Goal: Task Accomplishment & Management: Use online tool/utility

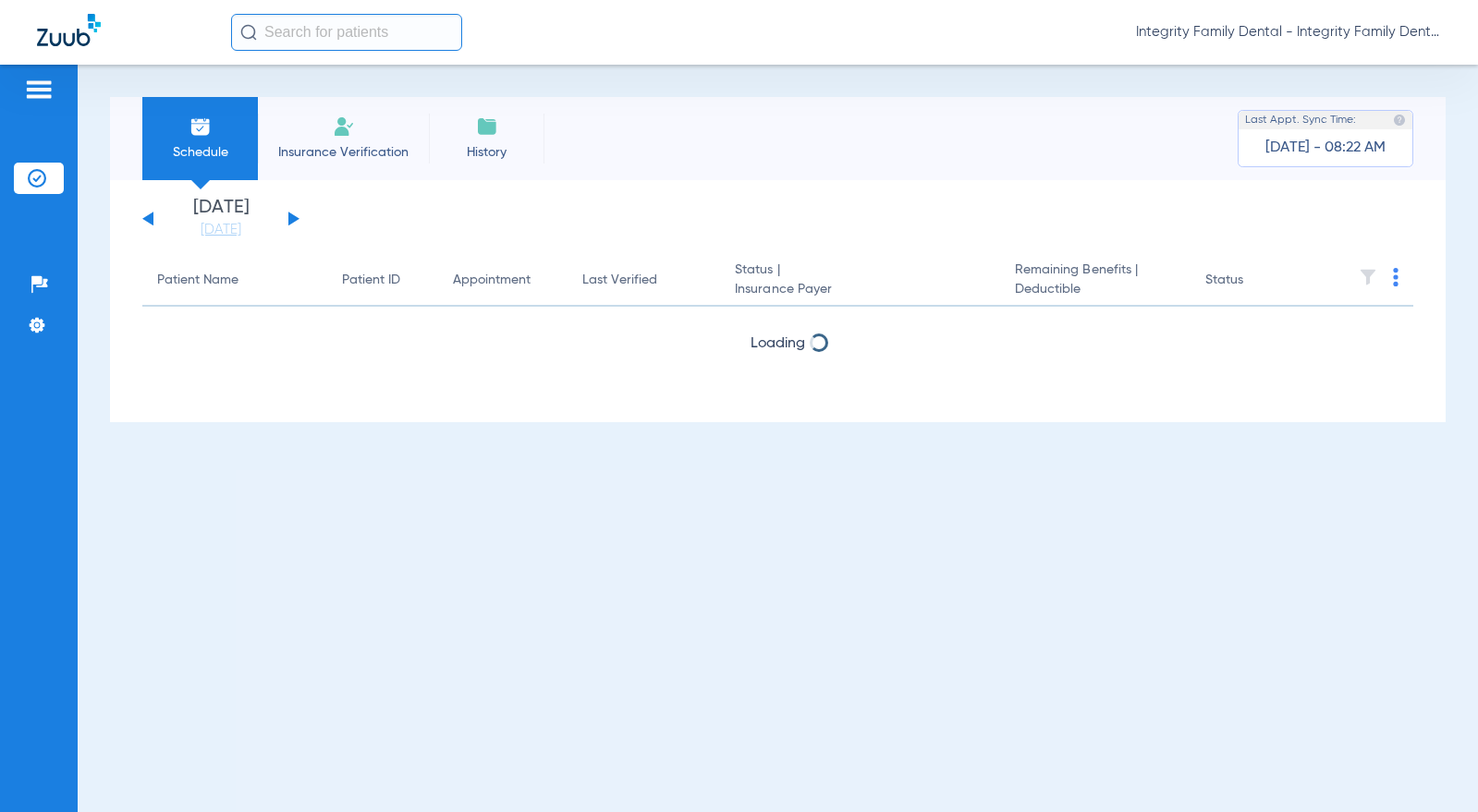
click at [316, 144] on span "Insurance Verification" at bounding box center [343, 153] width 143 height 19
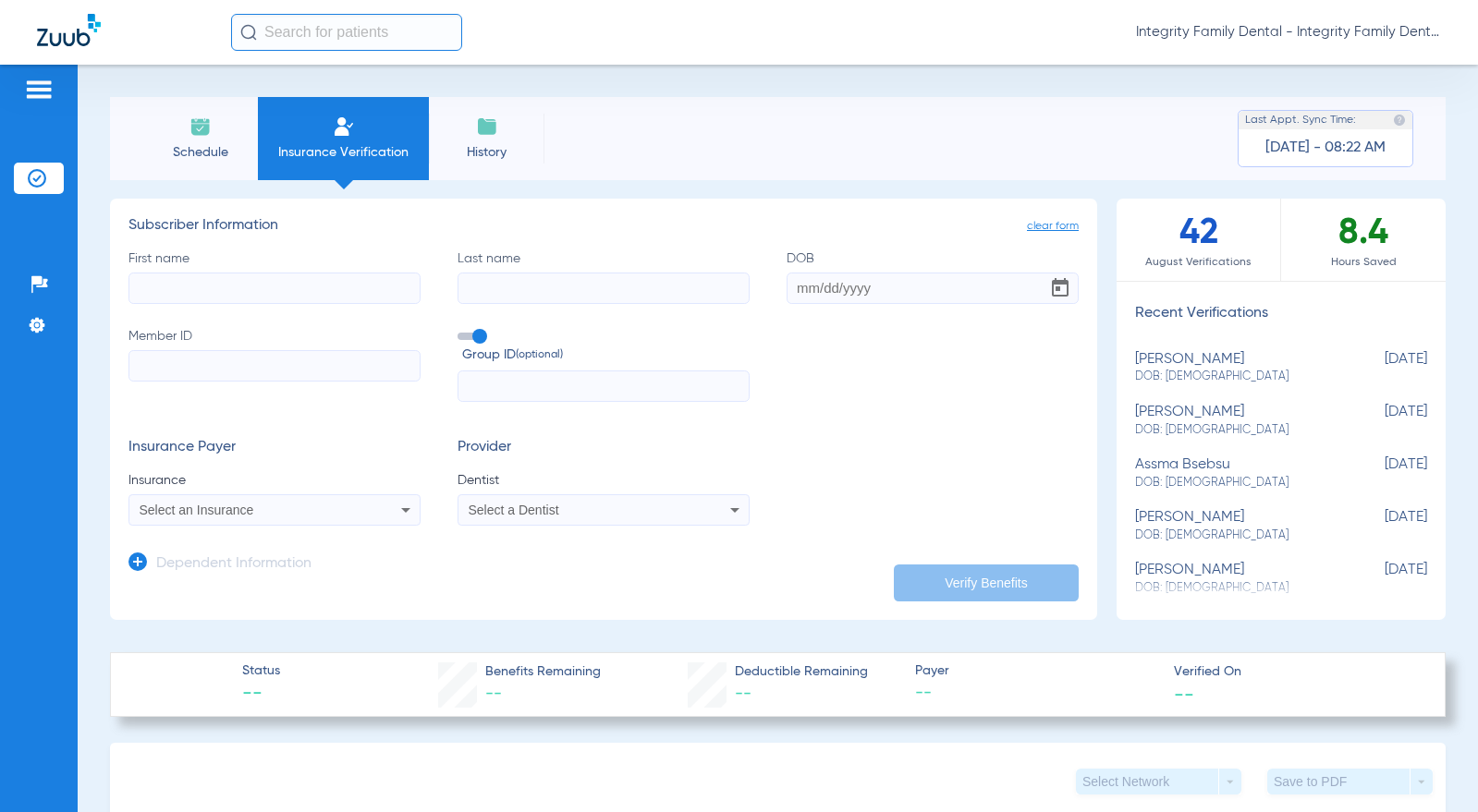
drag, startPoint x: 306, startPoint y: 289, endPoint x: 376, endPoint y: 276, distance: 71.2
click at [307, 289] on input "First name" at bounding box center [274, 288] width 292 height 32
paste input "[DATE]"
type input "[DATE]"
paste input "[PERSON_NAME]"
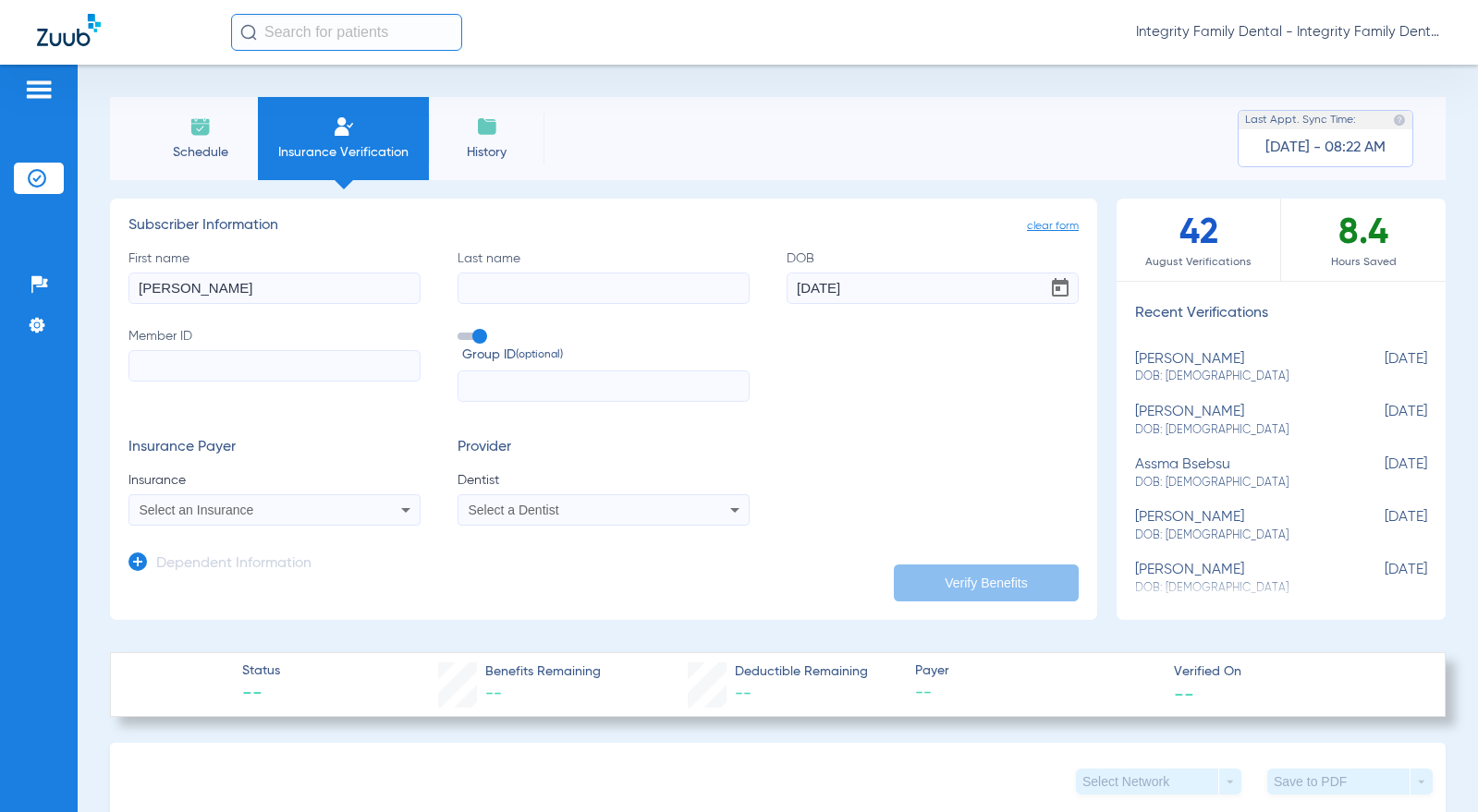
type input "[PERSON_NAME]"
paste input "Marts"
type input "Marts"
paste input "XXA961247256"
type input "XXA961247256"
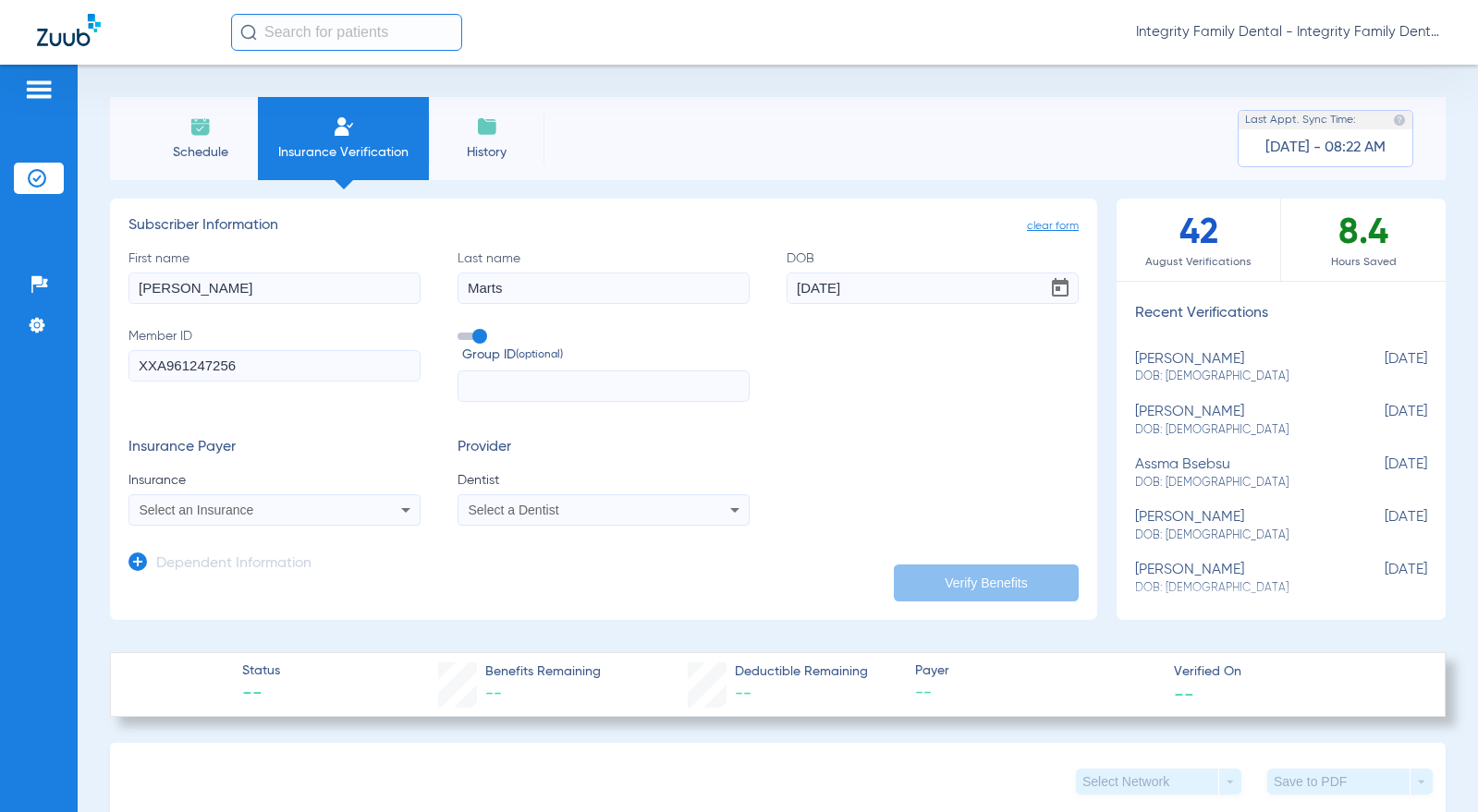
click at [349, 511] on div "Select an Insurance" at bounding box center [247, 510] width 216 height 13
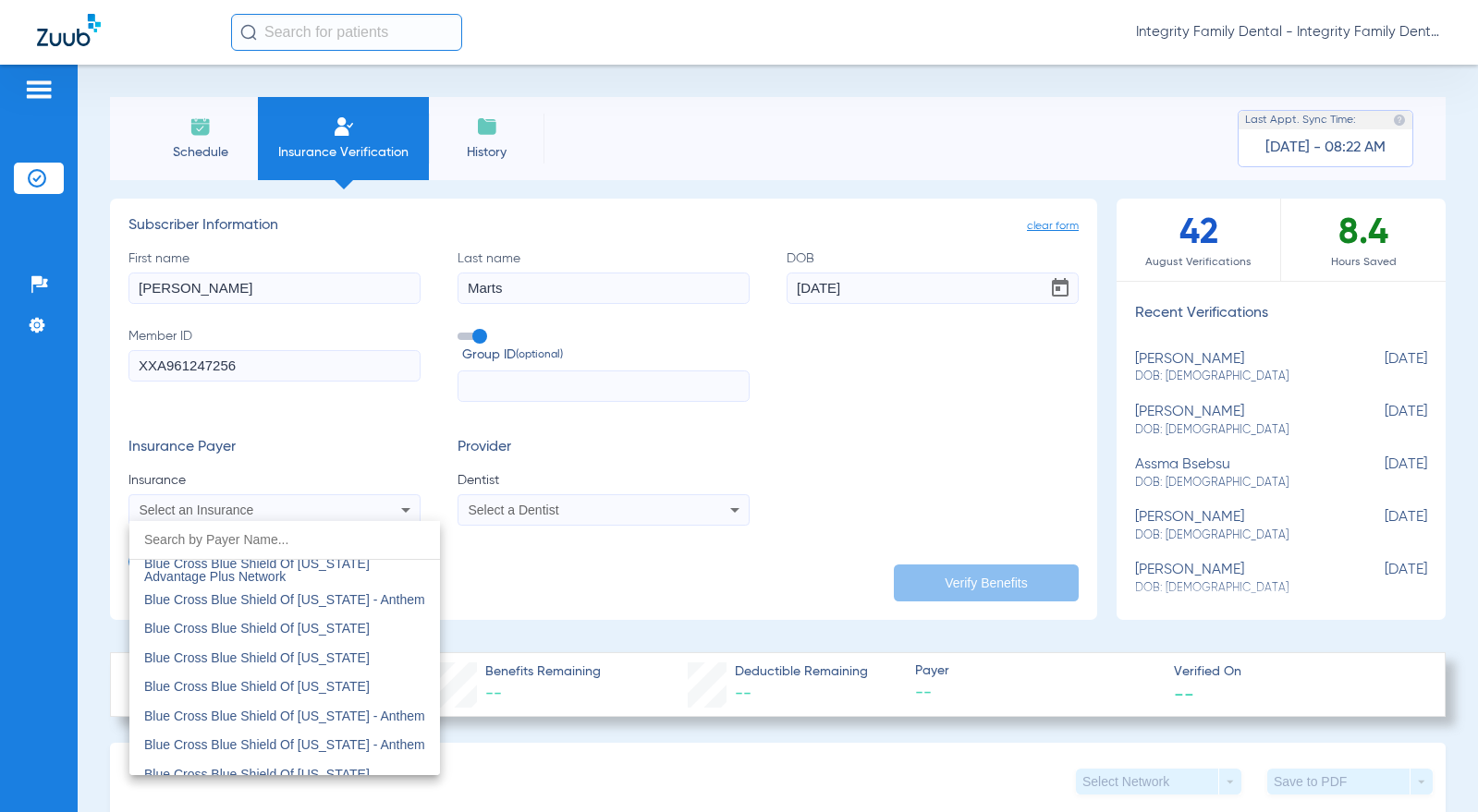
scroll to position [1756, 0]
click at [351, 625] on span "Blue Cross Blue Shield Of [US_STATE]" at bounding box center [257, 624] width 225 height 15
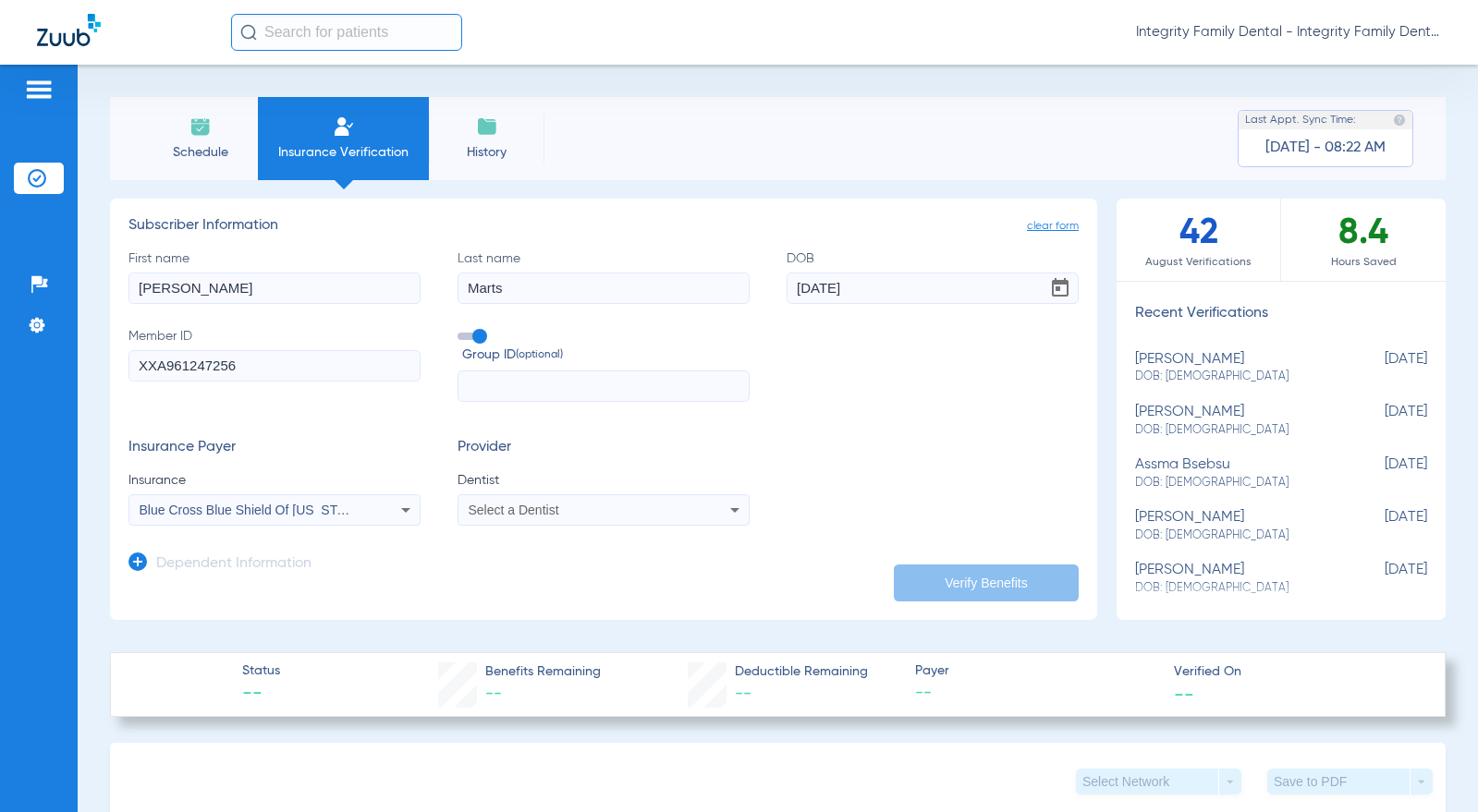
click at [516, 512] on span "Select a Dentist" at bounding box center [513, 510] width 90 height 15
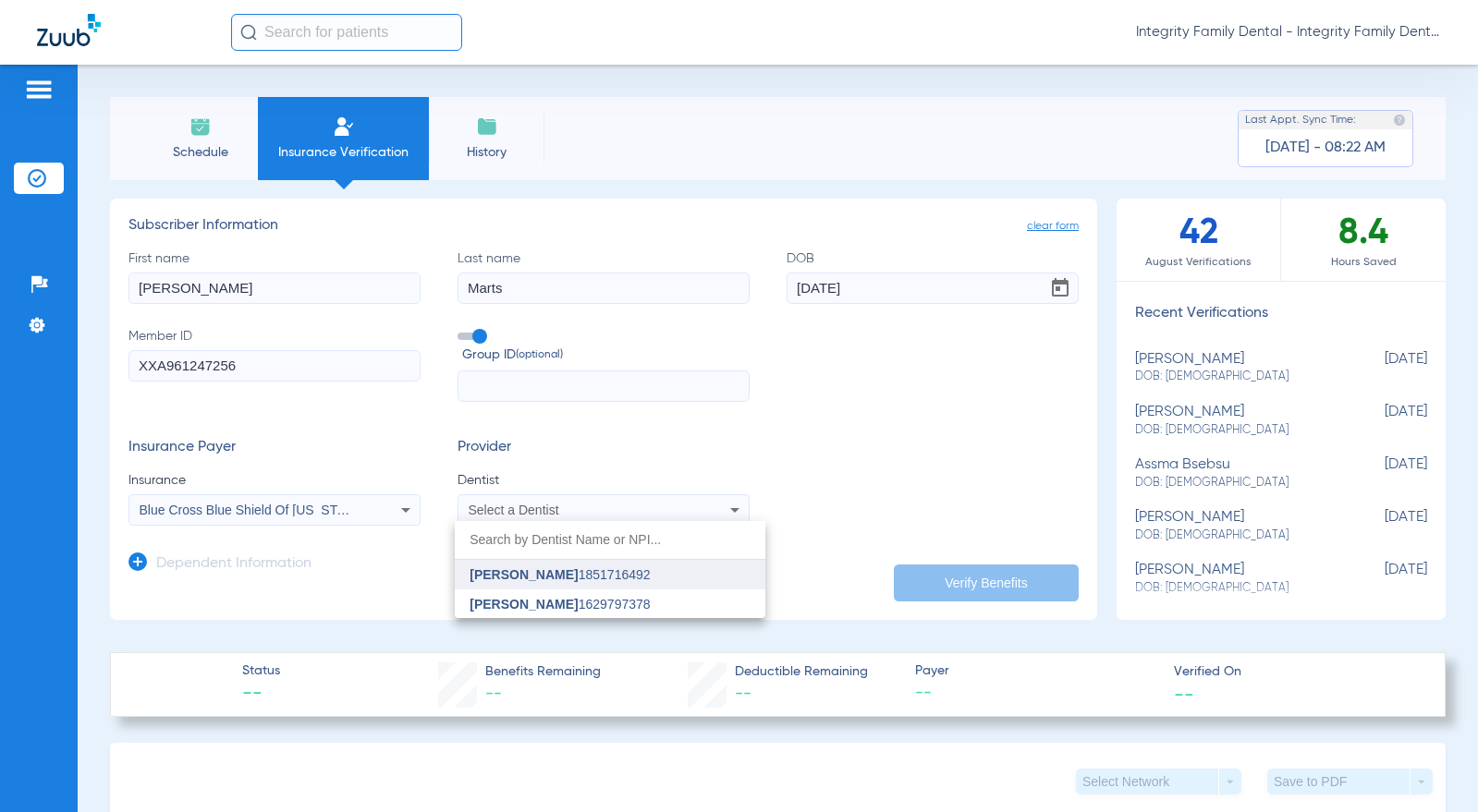
click at [537, 573] on span "[PERSON_NAME] 1851716492" at bounding box center [560, 575] width 180 height 13
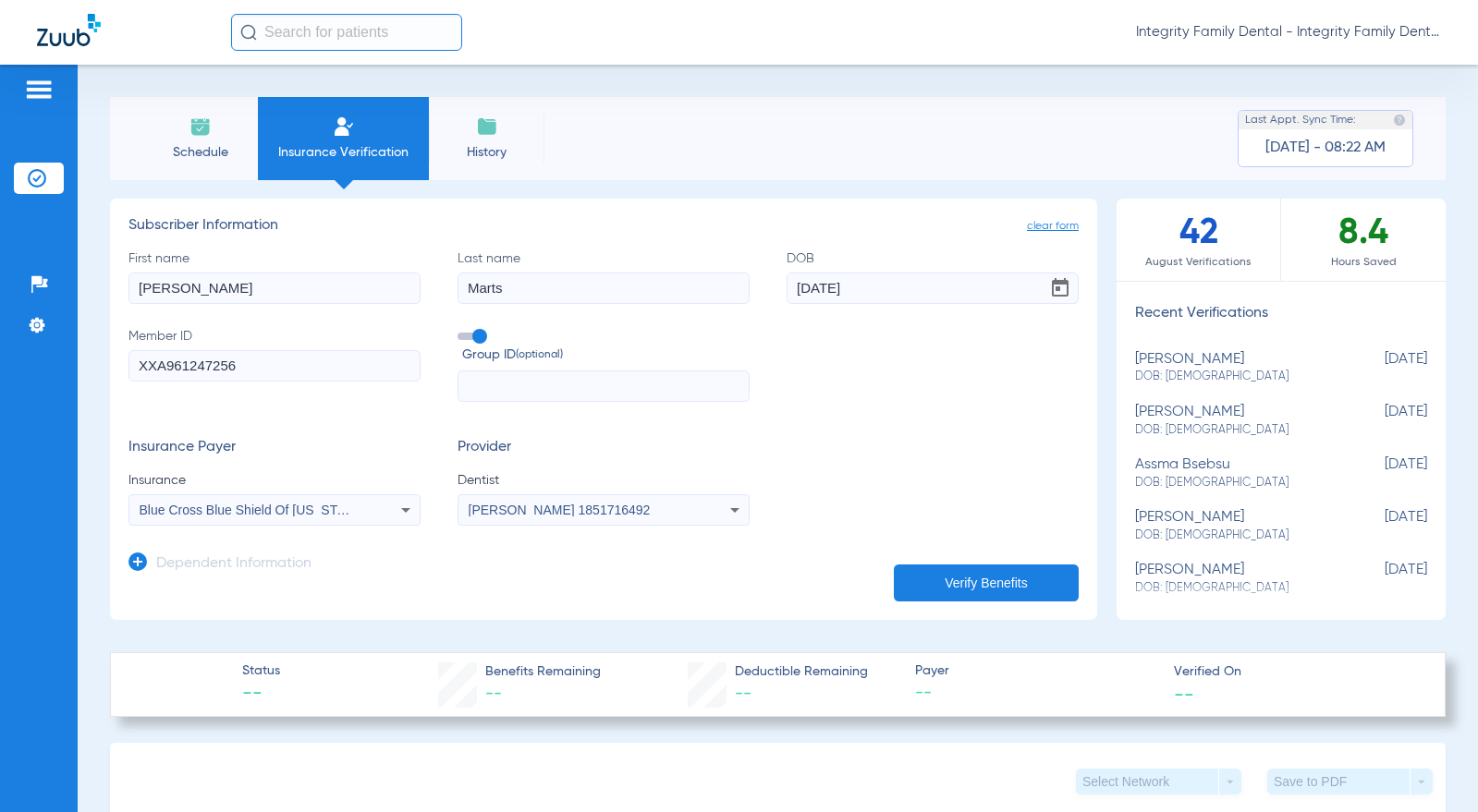
click at [926, 579] on button "Verify Benefits" at bounding box center [986, 583] width 185 height 37
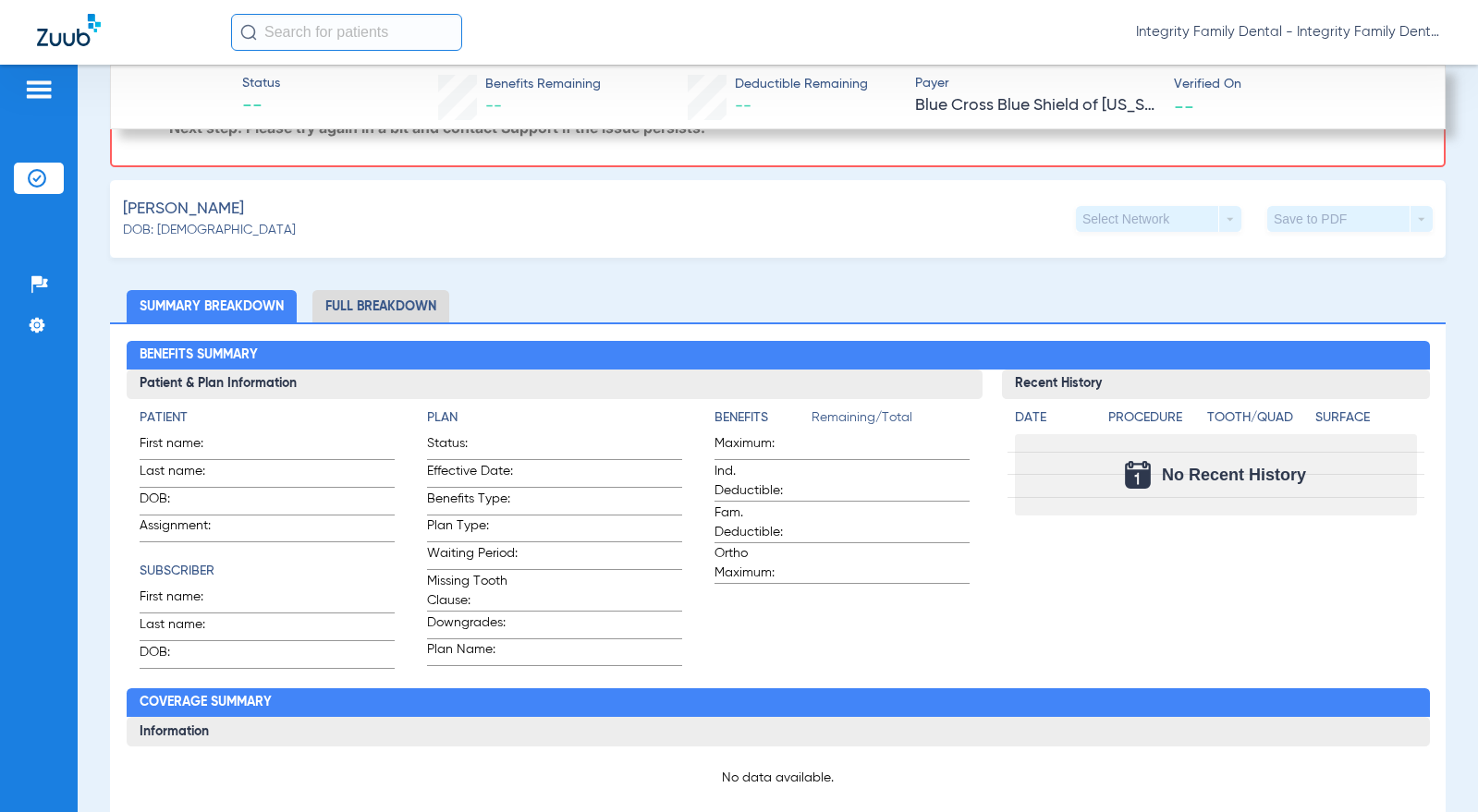
scroll to position [422, 0]
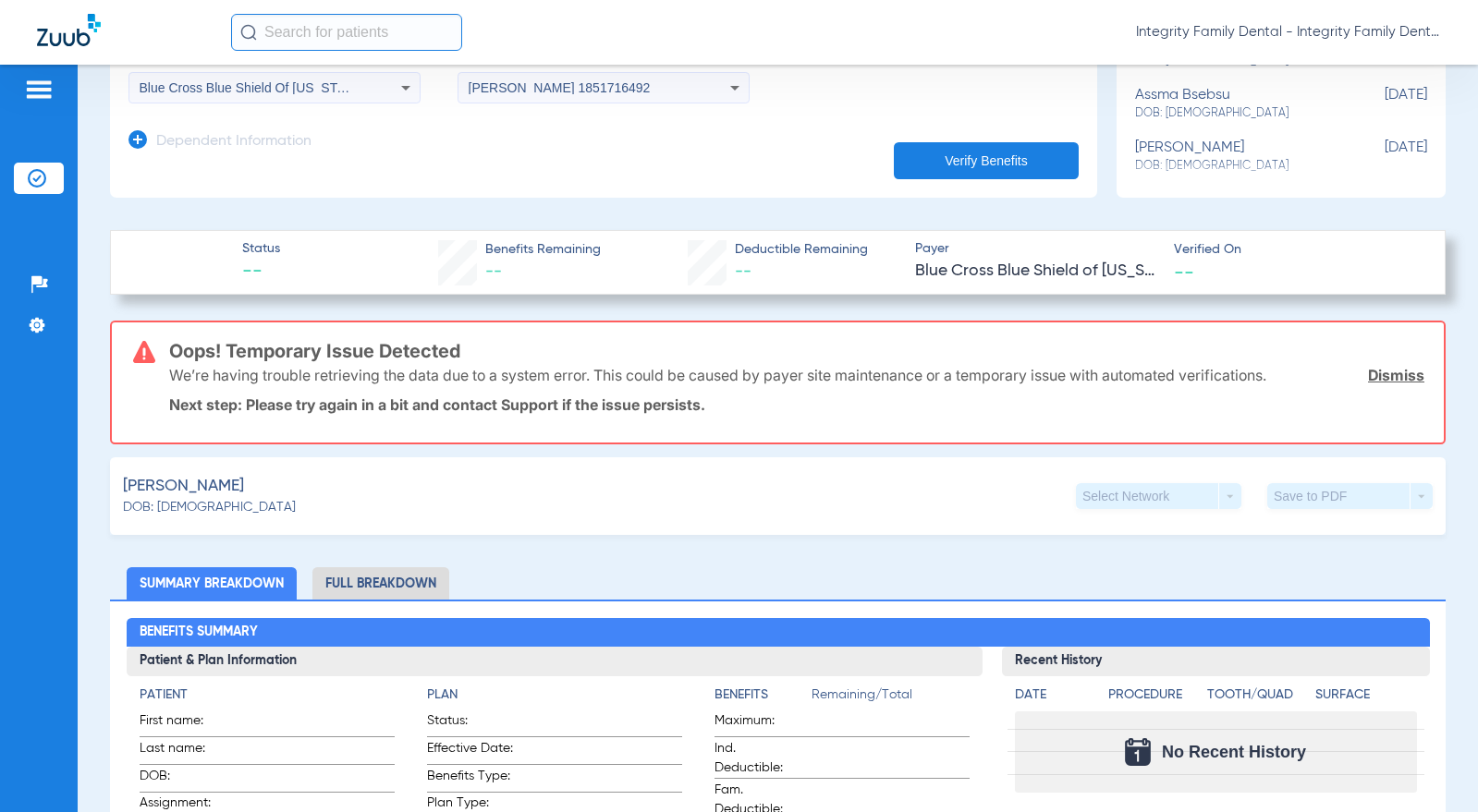
click at [1401, 367] on link "Dismiss" at bounding box center [1395, 375] width 57 height 19
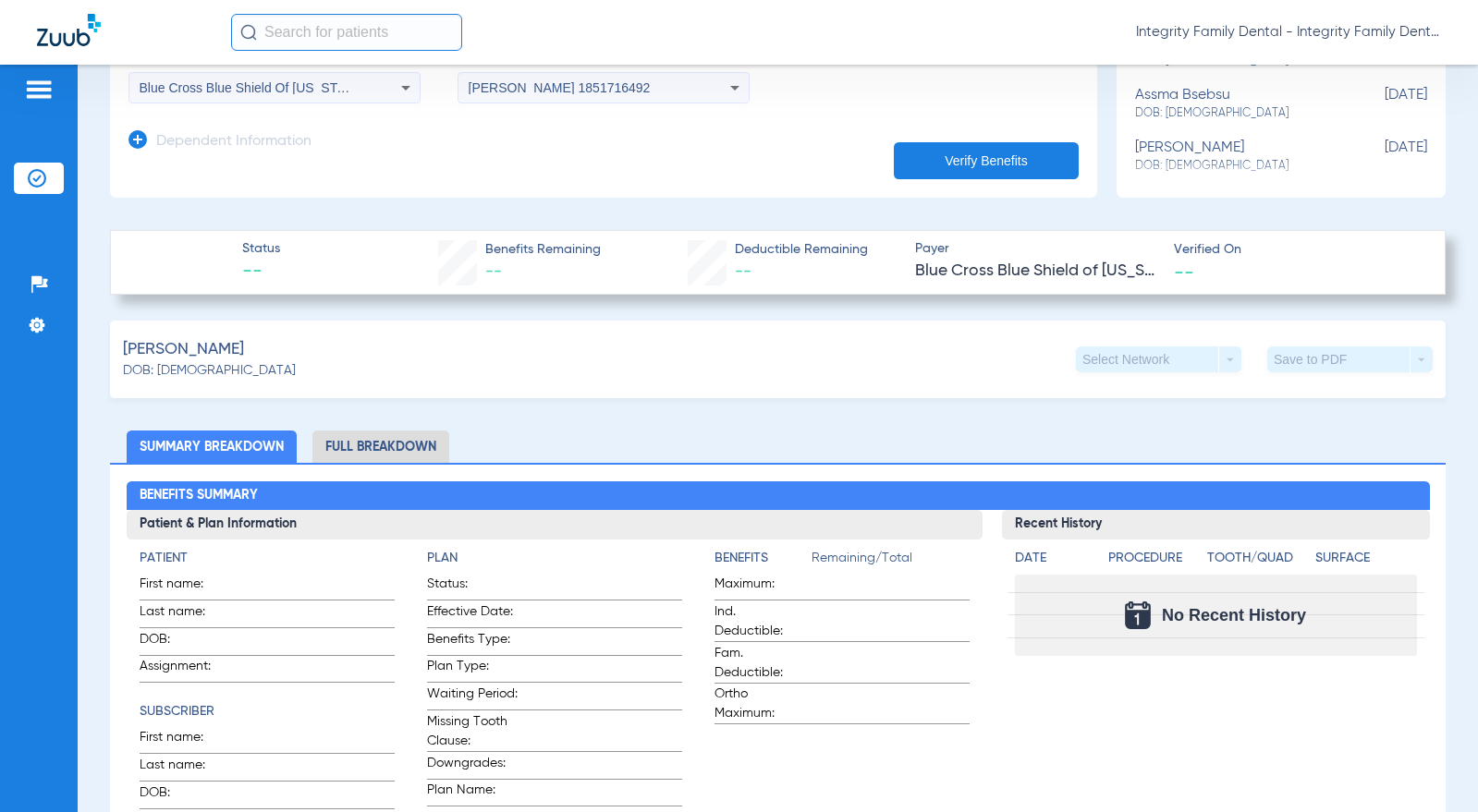
scroll to position [330, 0]
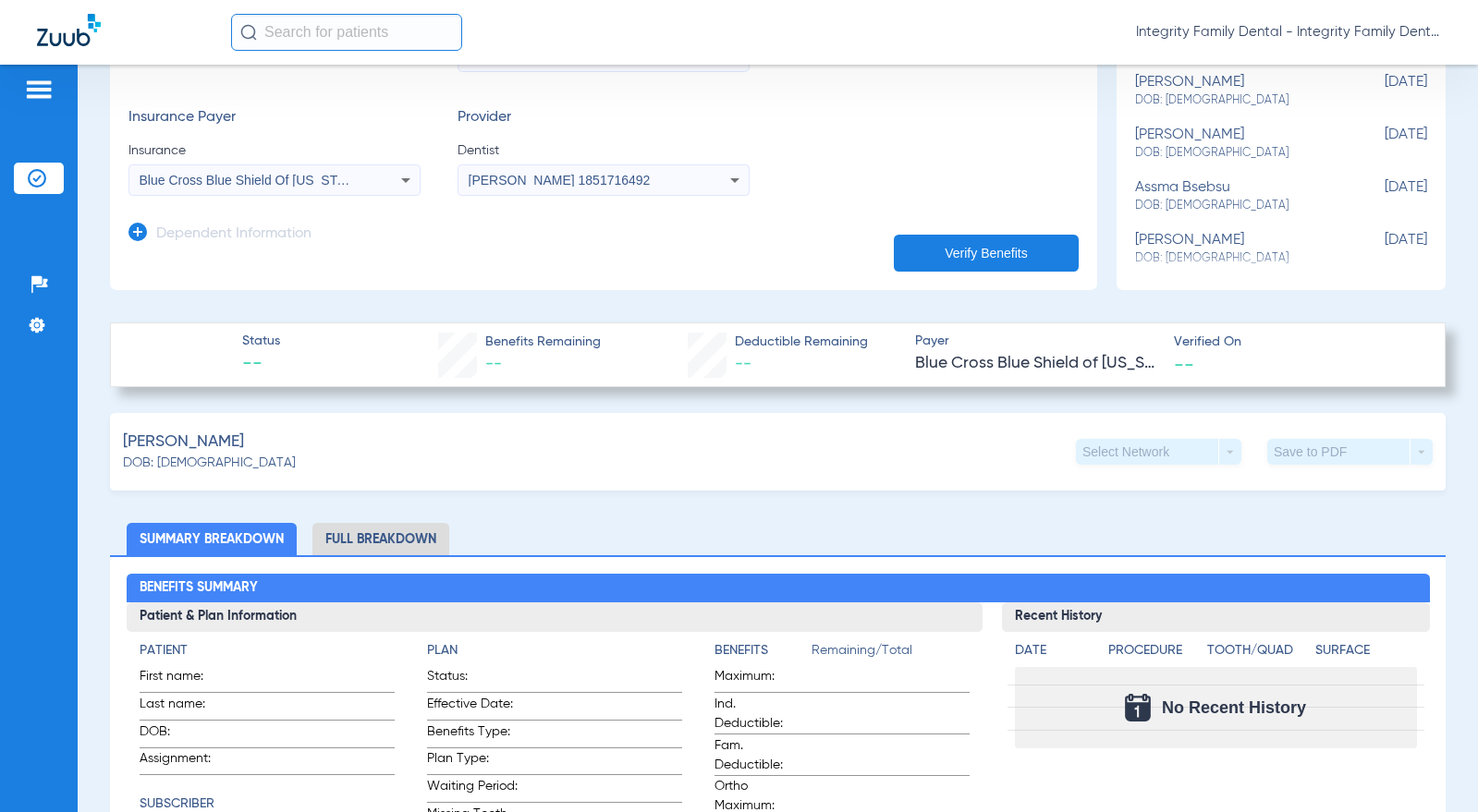
click at [993, 263] on button "Verify Benefits" at bounding box center [986, 253] width 185 height 37
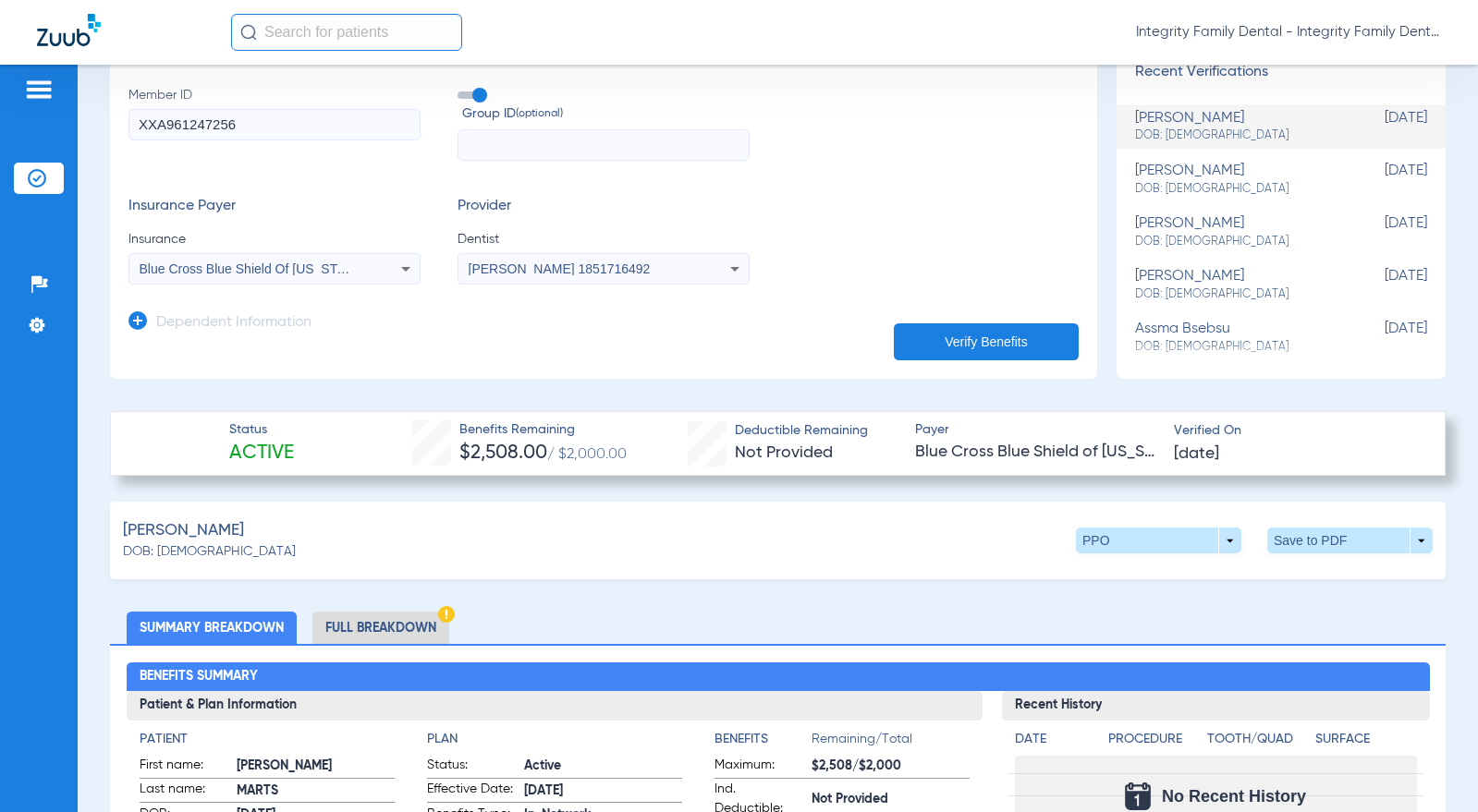
scroll to position [277, 0]
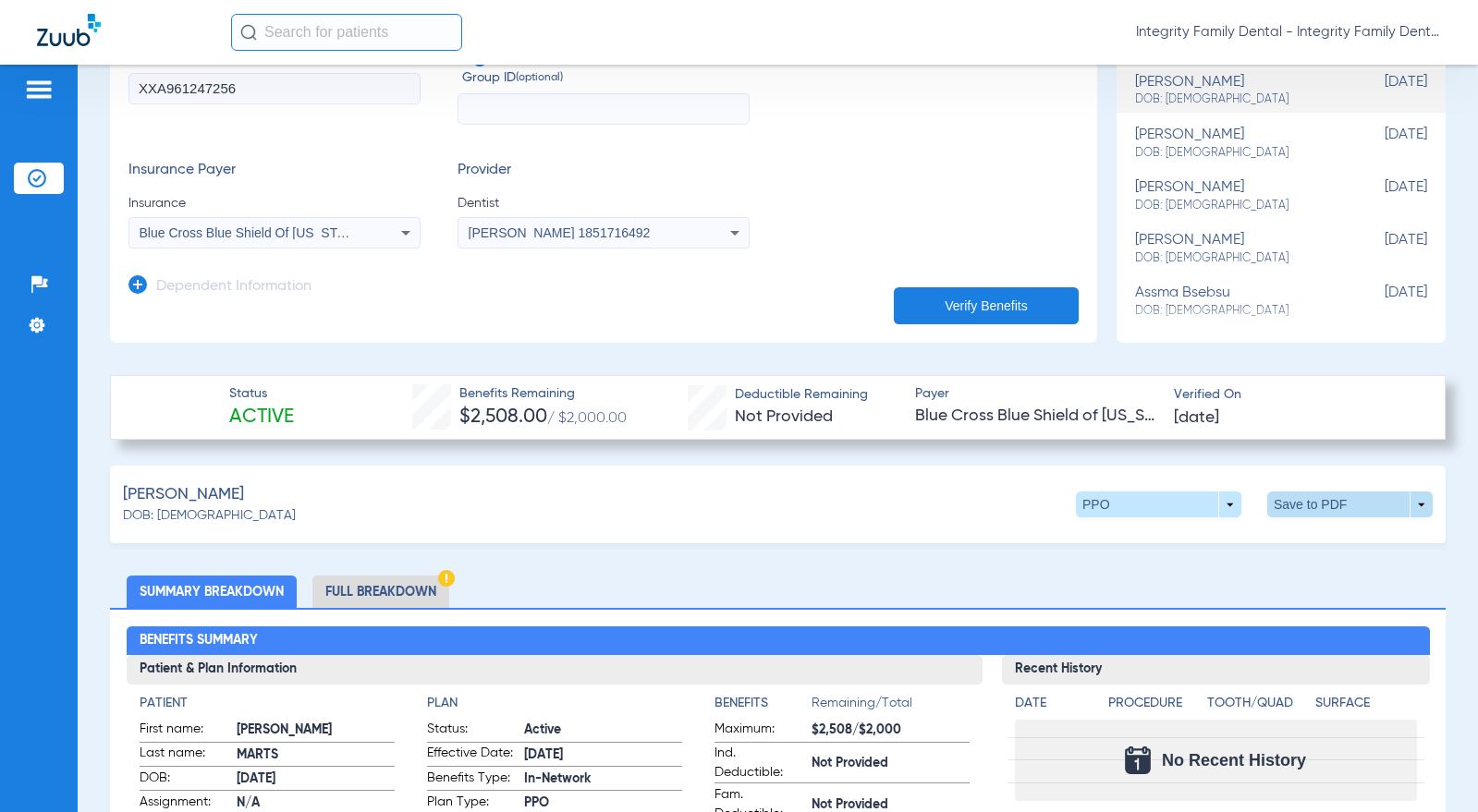
click at [1328, 498] on span at bounding box center [1351, 505] width 45 height 45
click at [1216, 538] on span "Save to PDF" at bounding box center [1197, 539] width 73 height 13
